Goal: Task Accomplishment & Management: Use online tool/utility

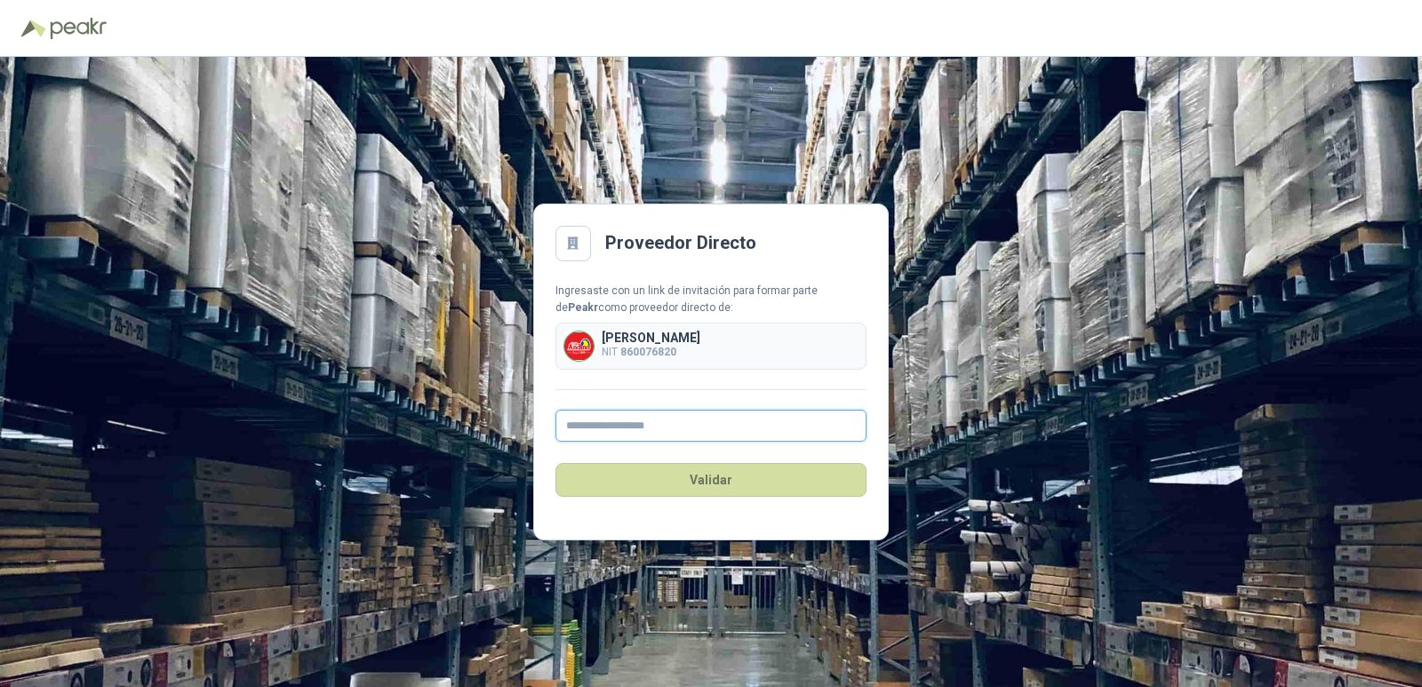
click at [611, 420] on input "text" at bounding box center [710, 426] width 311 height 32
type input "**********"
click at [698, 473] on button "Validar" at bounding box center [710, 480] width 311 height 34
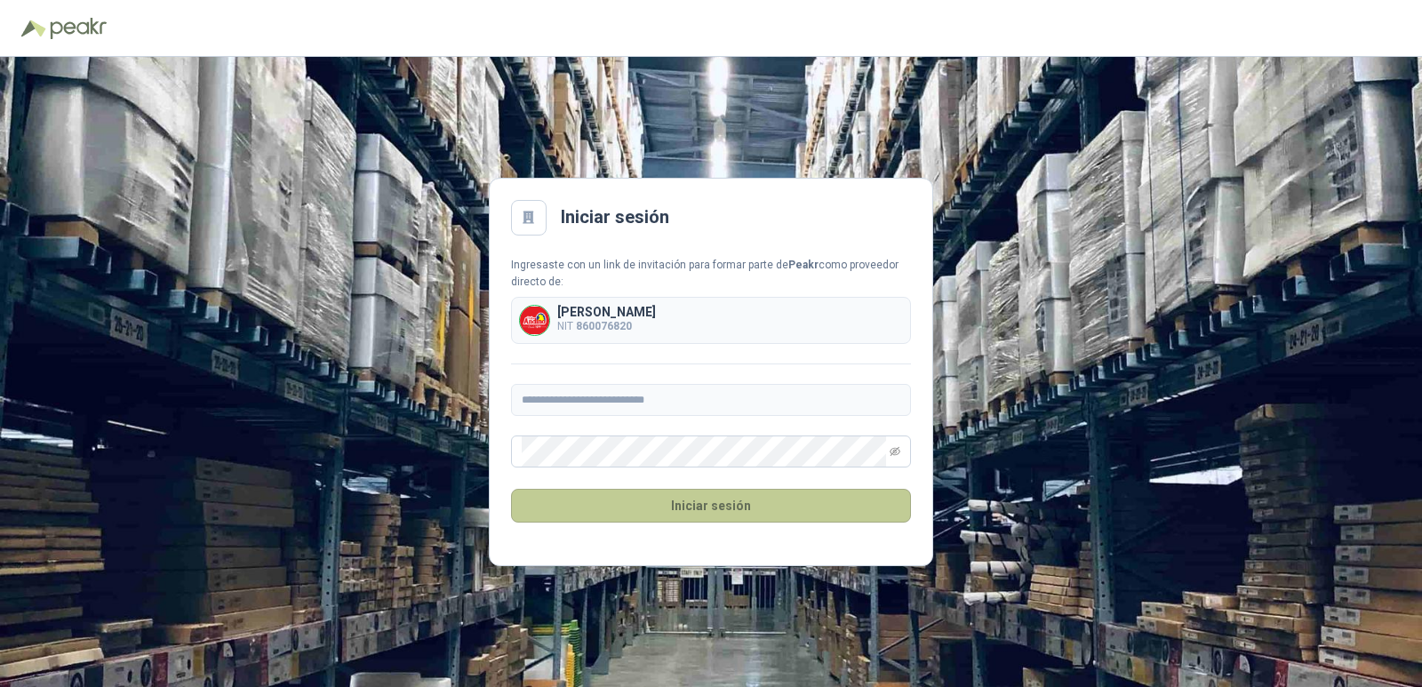
click at [740, 514] on button "Iniciar sesión" at bounding box center [711, 506] width 400 height 34
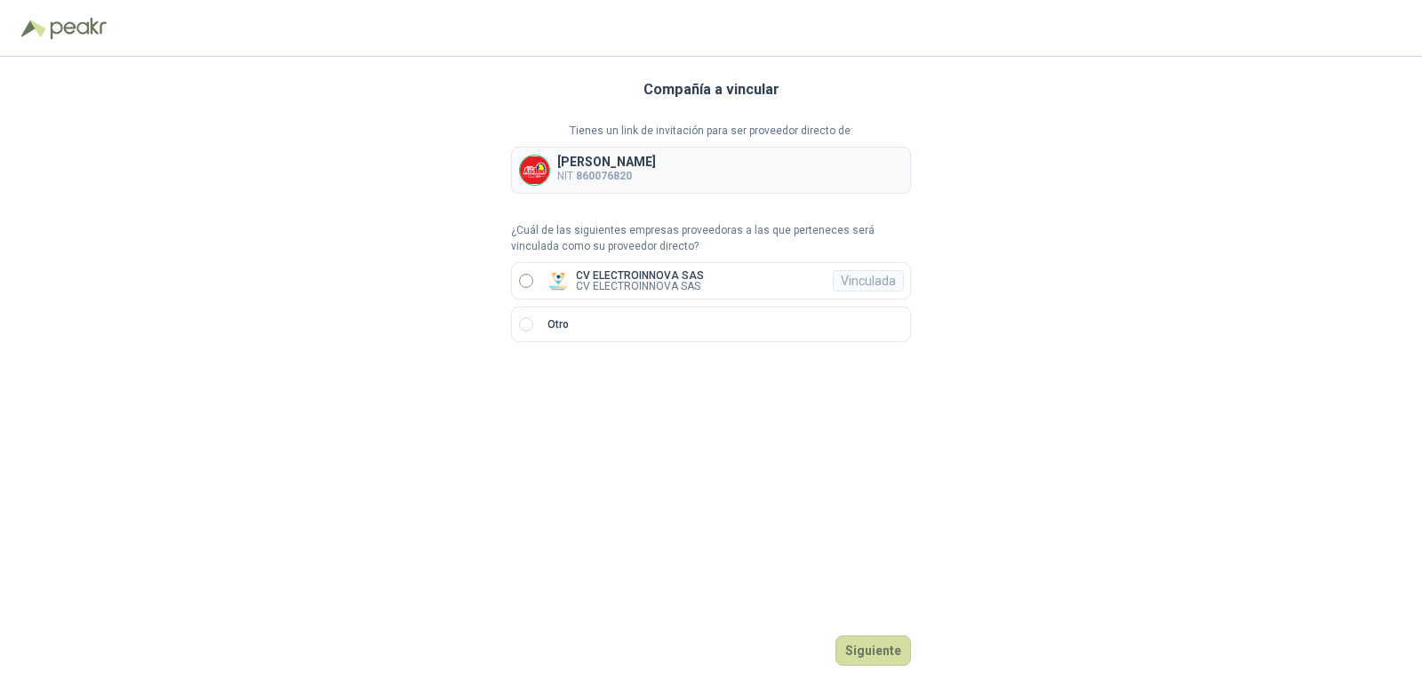
drag, startPoint x: 553, startPoint y: 283, endPoint x: 576, endPoint y: 292, distance: 24.8
click at [553, 284] on img at bounding box center [557, 280] width 21 height 21
click at [880, 642] on button "Ingresar" at bounding box center [876, 650] width 70 height 30
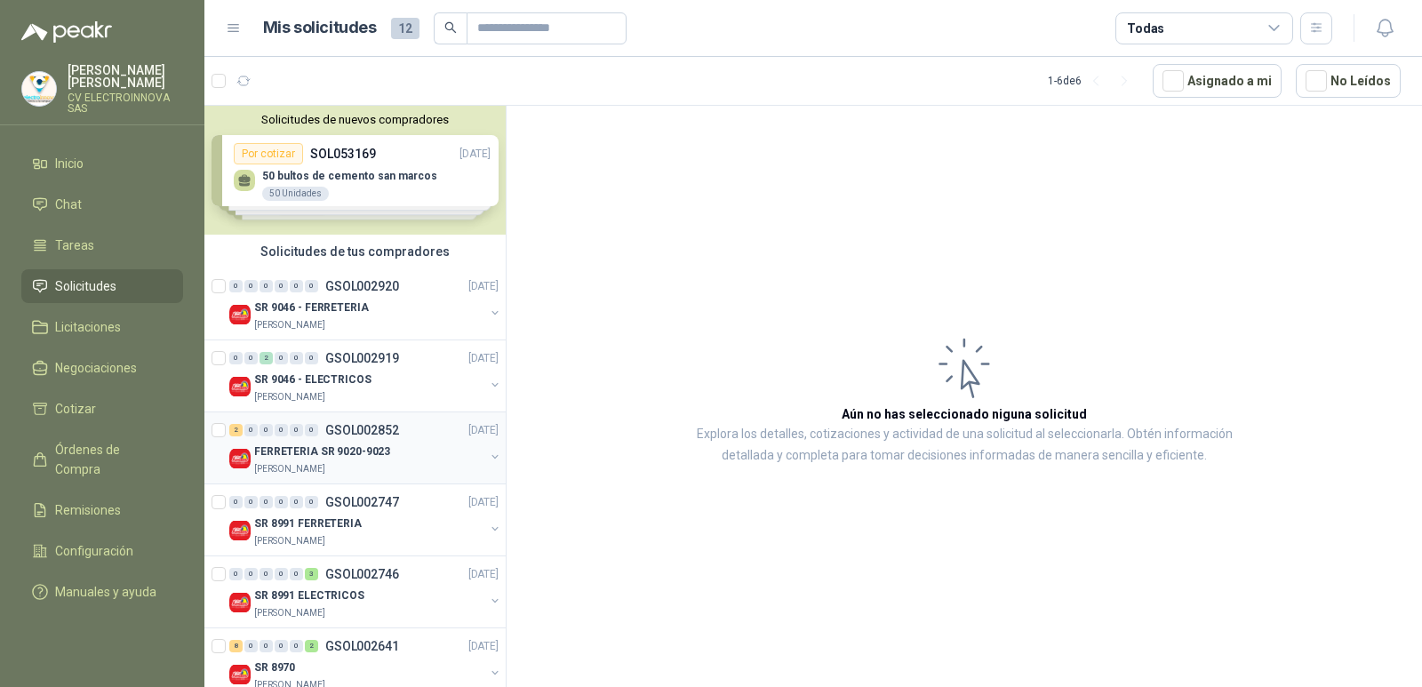
scroll to position [32, 0]
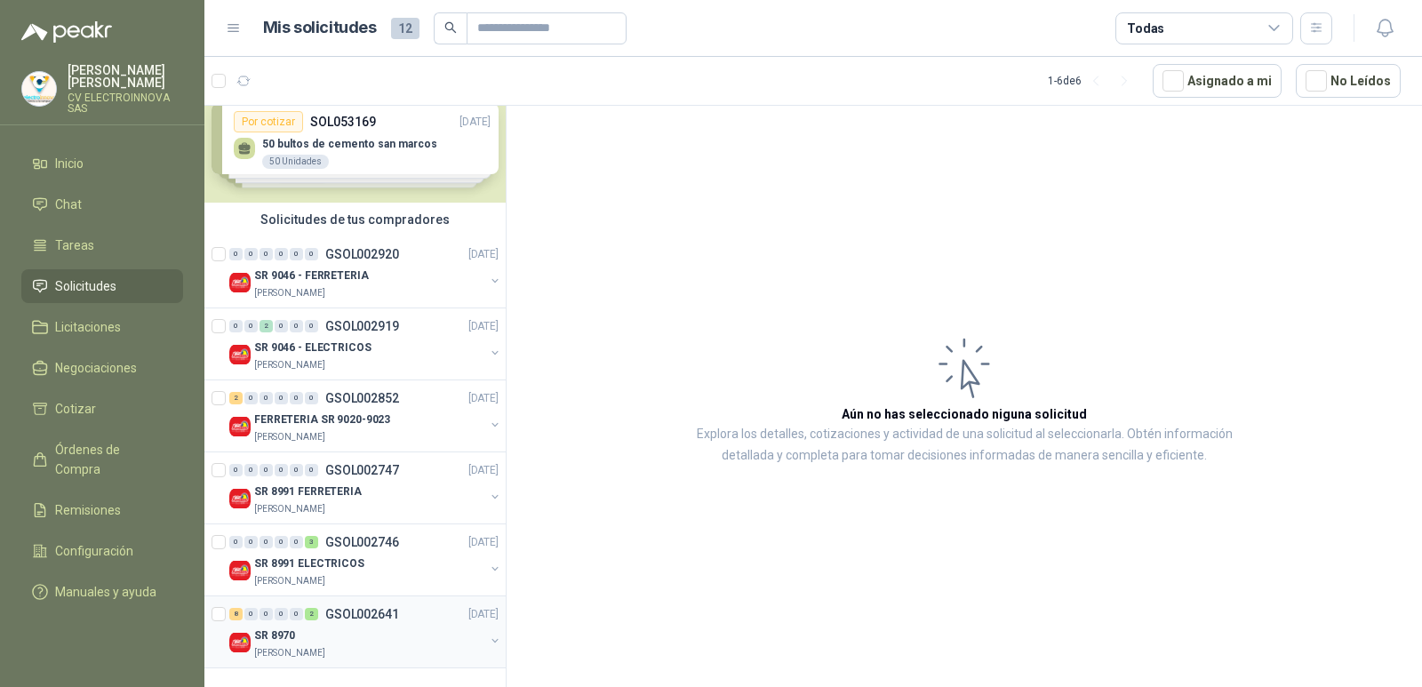
click at [417, 621] on div "8 0 0 0 0 2 GSOL002641 [DATE]" at bounding box center [365, 613] width 273 height 21
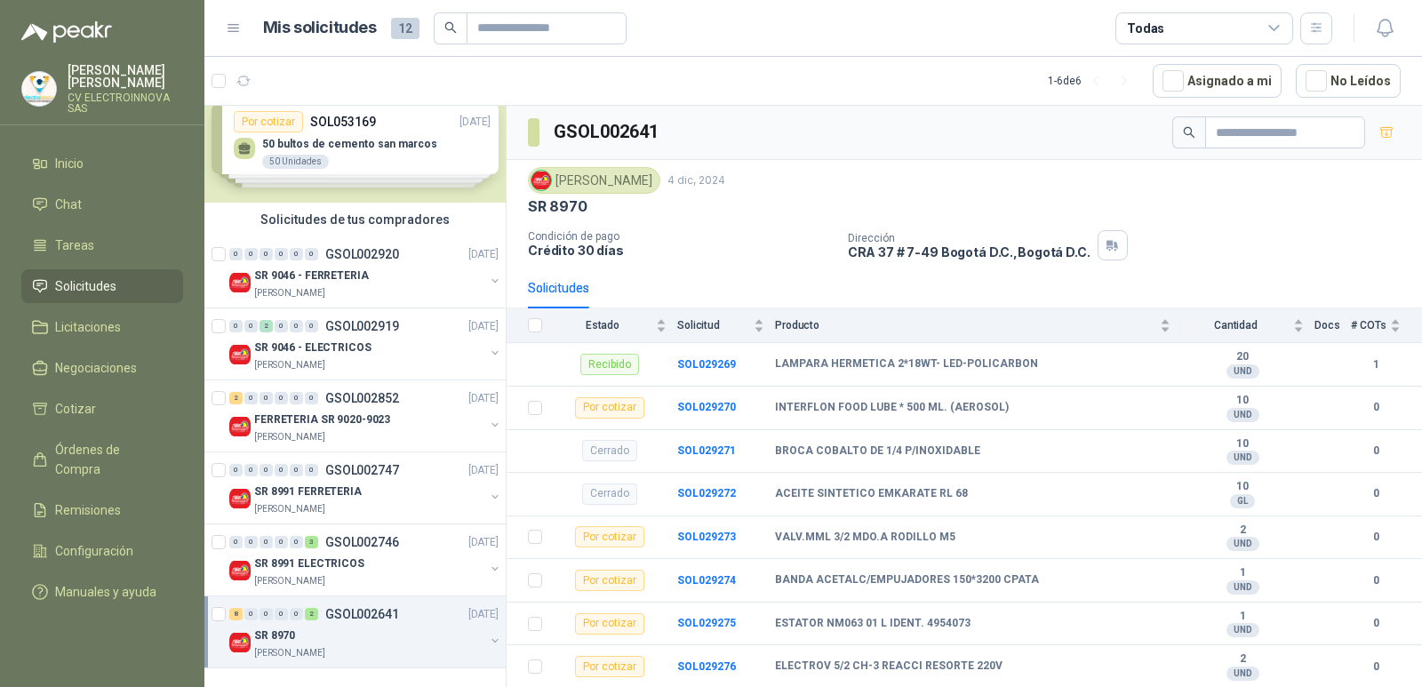
click at [425, 156] on div "Solicitudes de nuevos compradores Por cotizar SOL053169 [DATE] 50 bultos de cem…" at bounding box center [354, 138] width 301 height 129
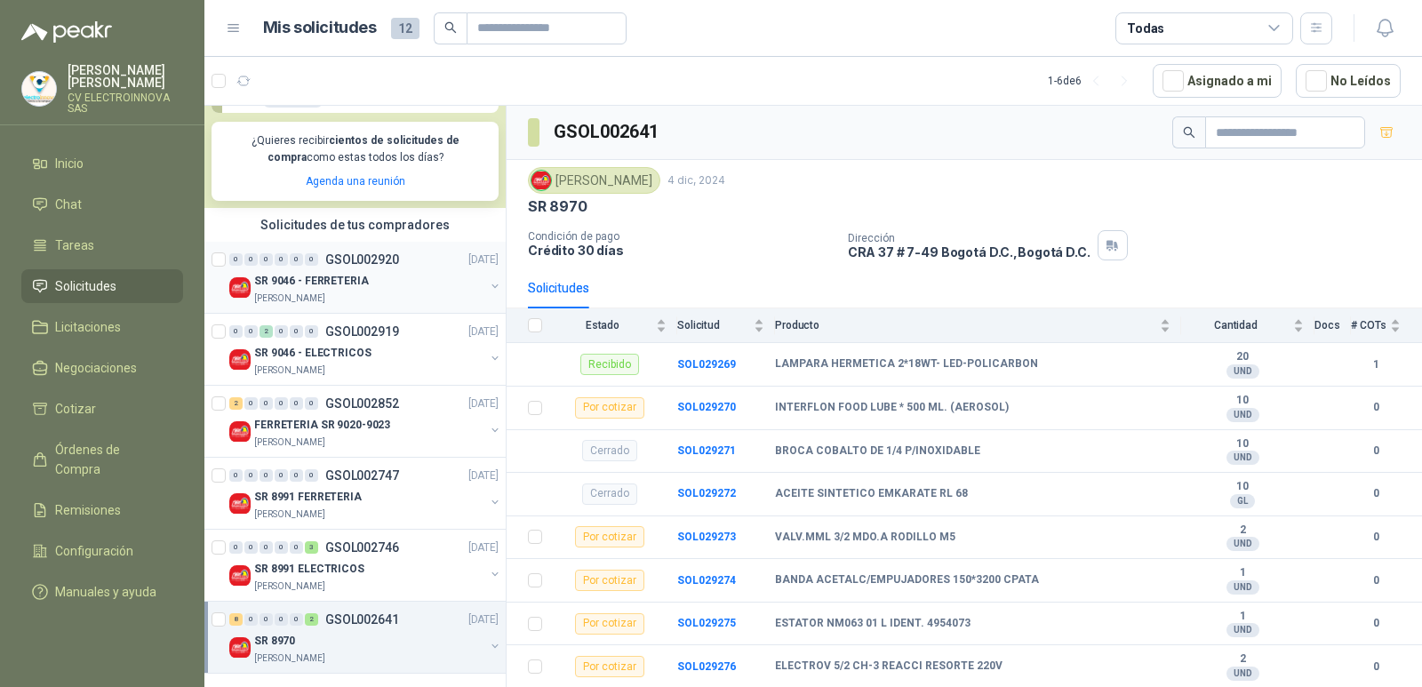
scroll to position [339, 0]
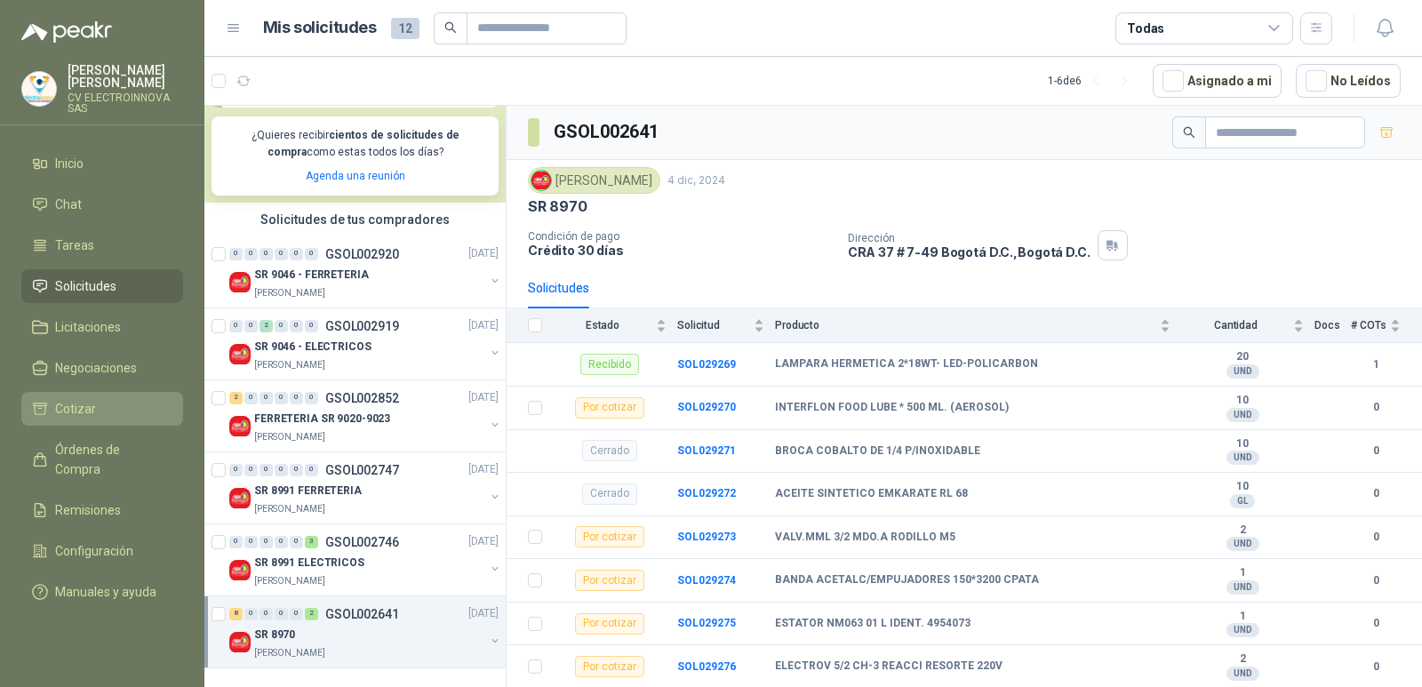
click at [91, 410] on span "Cotizar" at bounding box center [75, 409] width 41 height 20
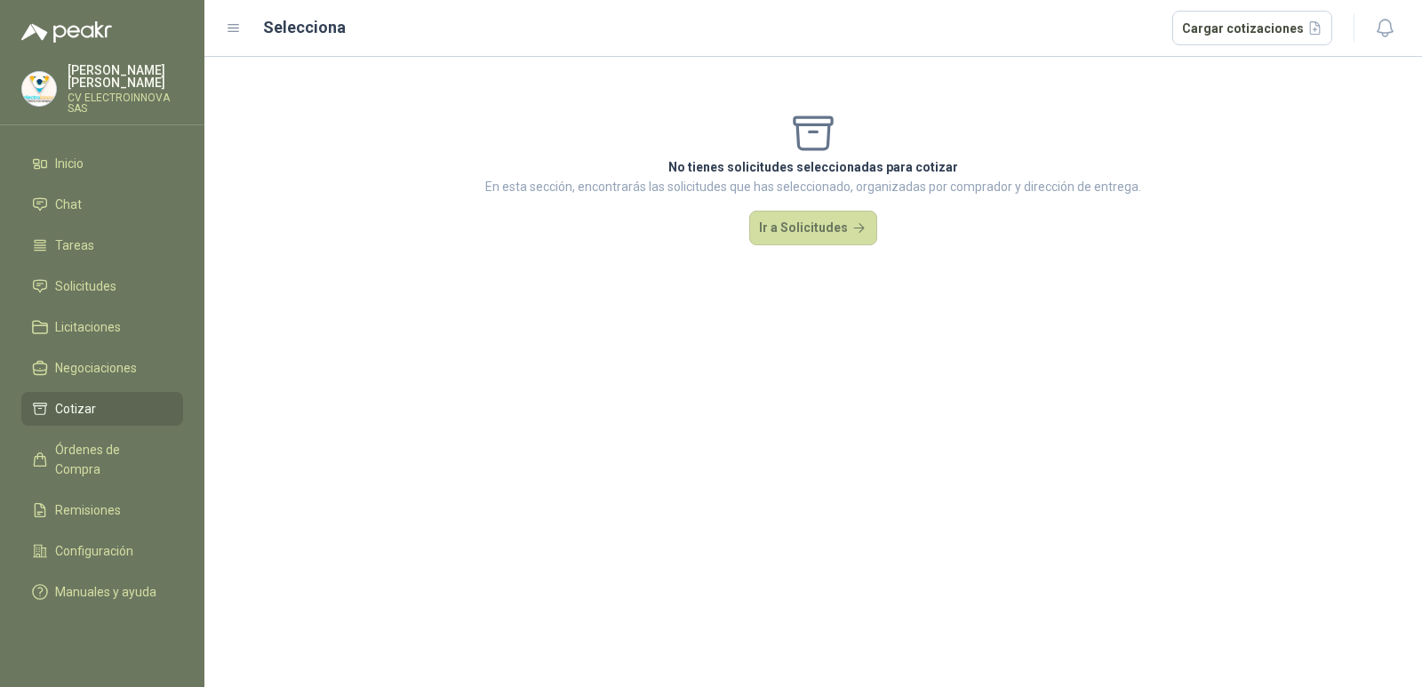
click at [884, 189] on p "En esta sección, encontrarás las solicitudes que has seleccionado, organizadas …" at bounding box center [813, 187] width 656 height 20
click at [830, 219] on button "Ir a Solicitudes" at bounding box center [813, 229] width 128 height 36
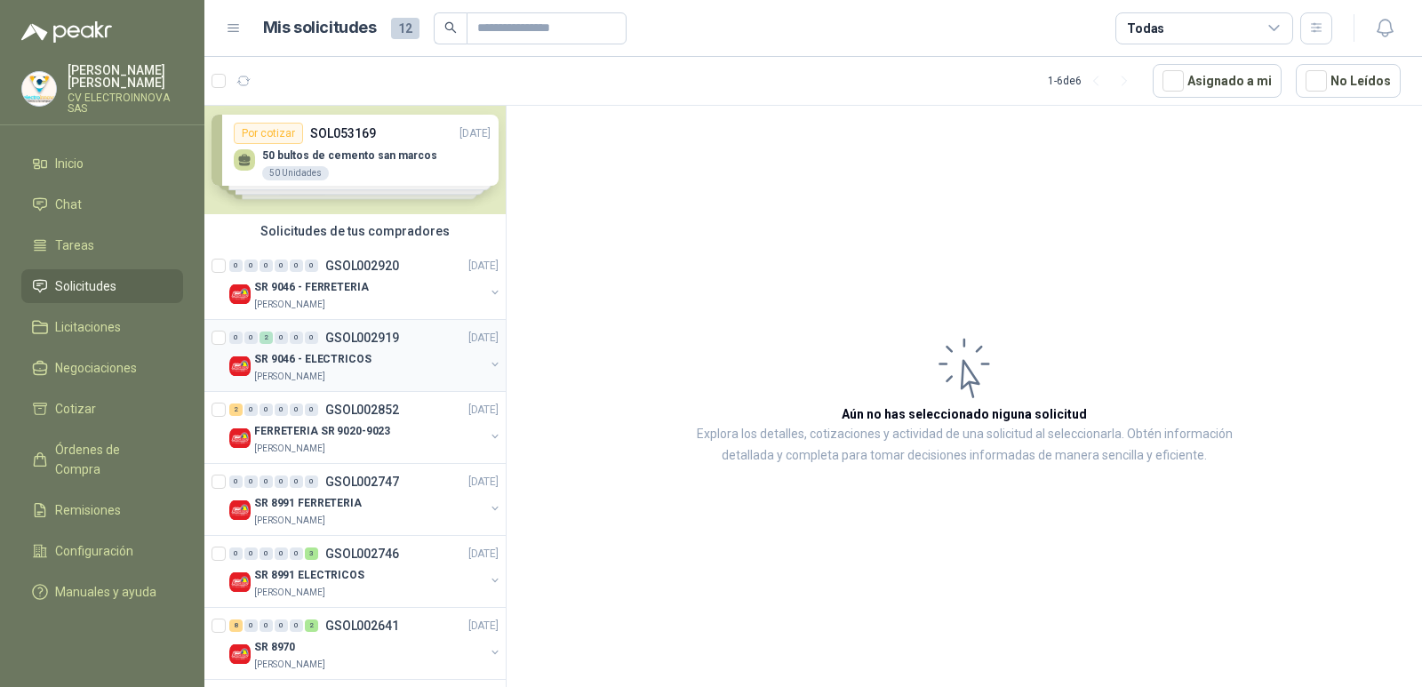
scroll to position [32, 0]
